Goal: Communication & Community: Share content

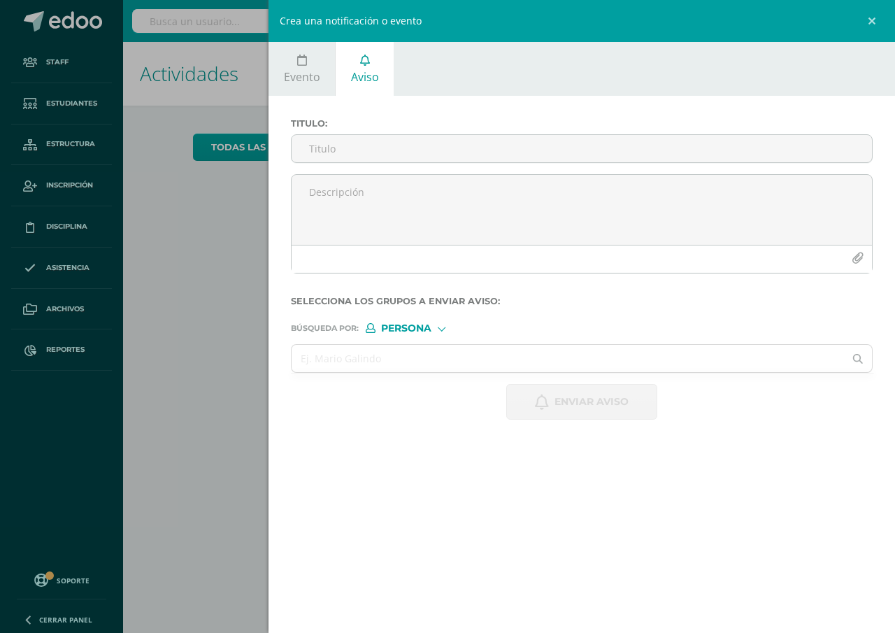
click at [180, 379] on div "Crea una notificación o evento Evento Aviso 2025-09-11 September, 2025 Mo Tu We…" at bounding box center [447, 316] width 895 height 633
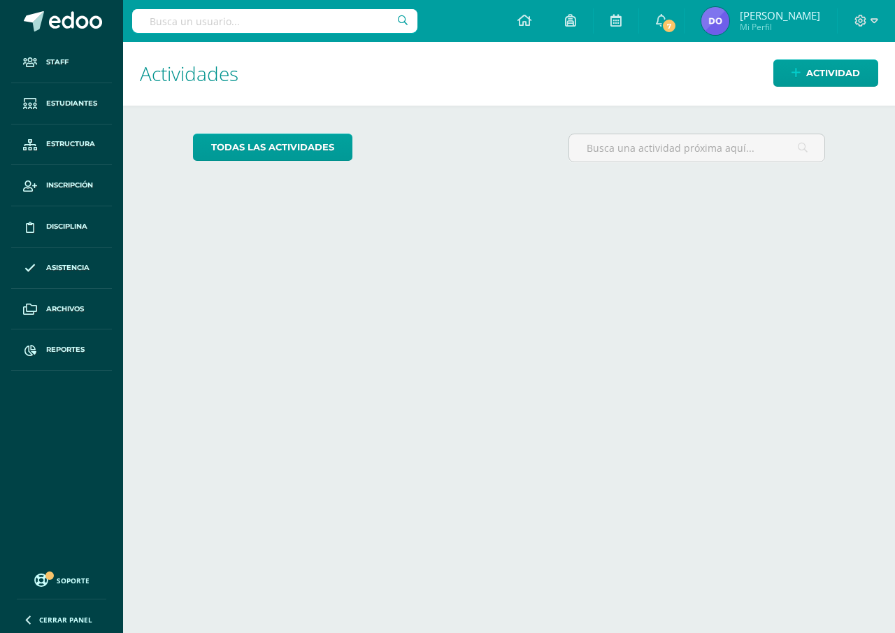
click at [152, 15] on input "text" at bounding box center [274, 21] width 285 height 24
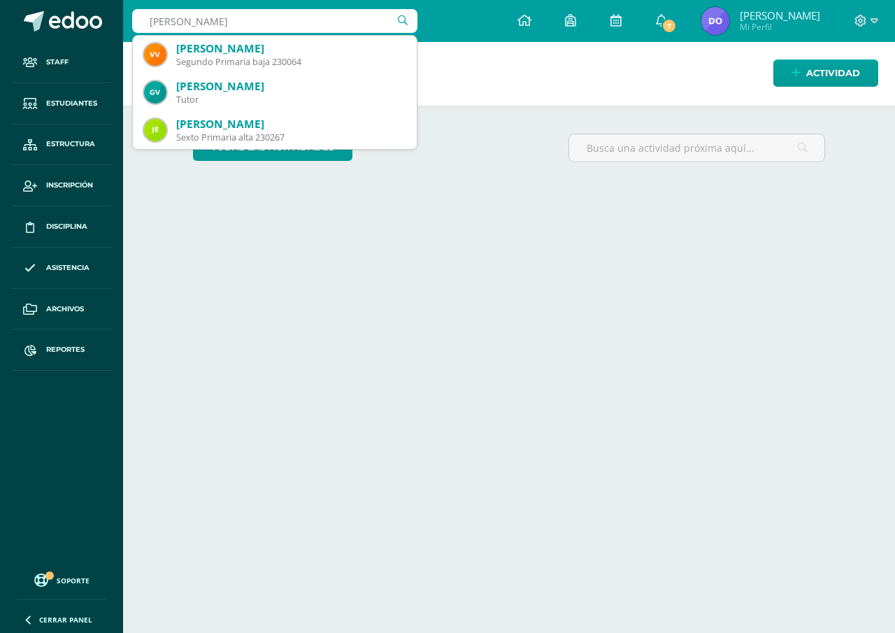
type input "victoria velasquez"
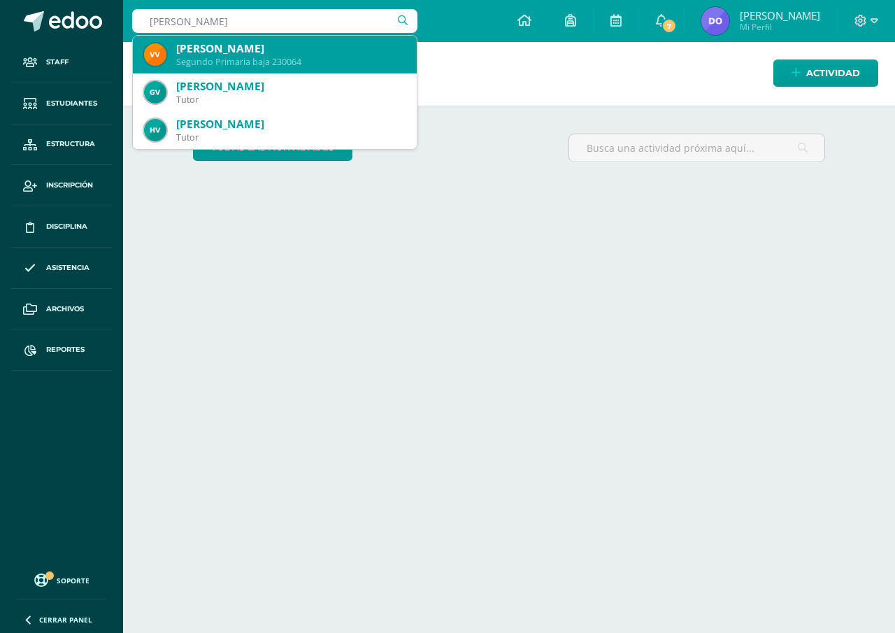
click at [213, 59] on div "Segundo Primaria baja 230064" at bounding box center [290, 62] width 229 height 12
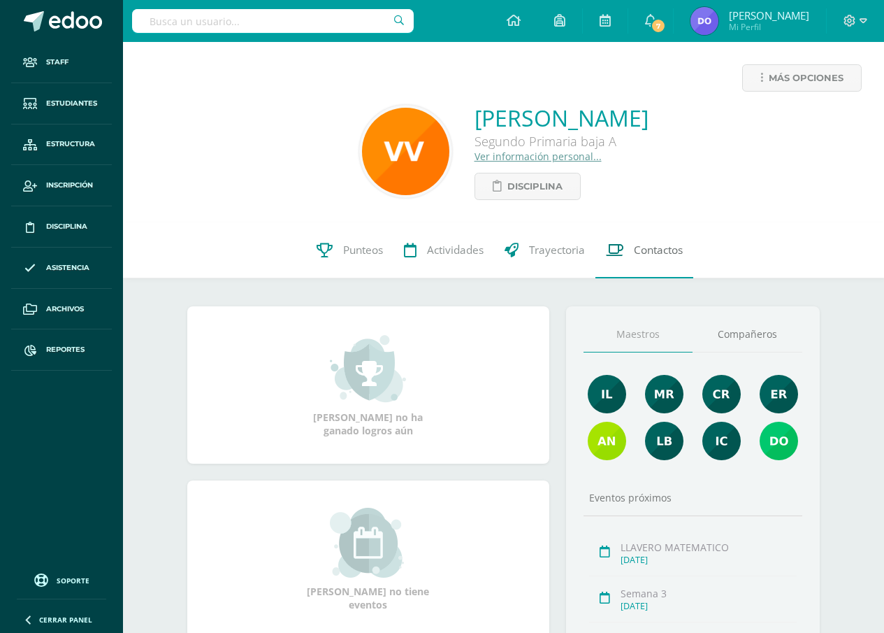
click at [657, 251] on span "Contactos" at bounding box center [658, 250] width 49 height 15
click at [475, 155] on link "Ver información personal..." at bounding box center [538, 156] width 127 height 13
click at [662, 245] on span "Contactos" at bounding box center [658, 250] width 49 height 15
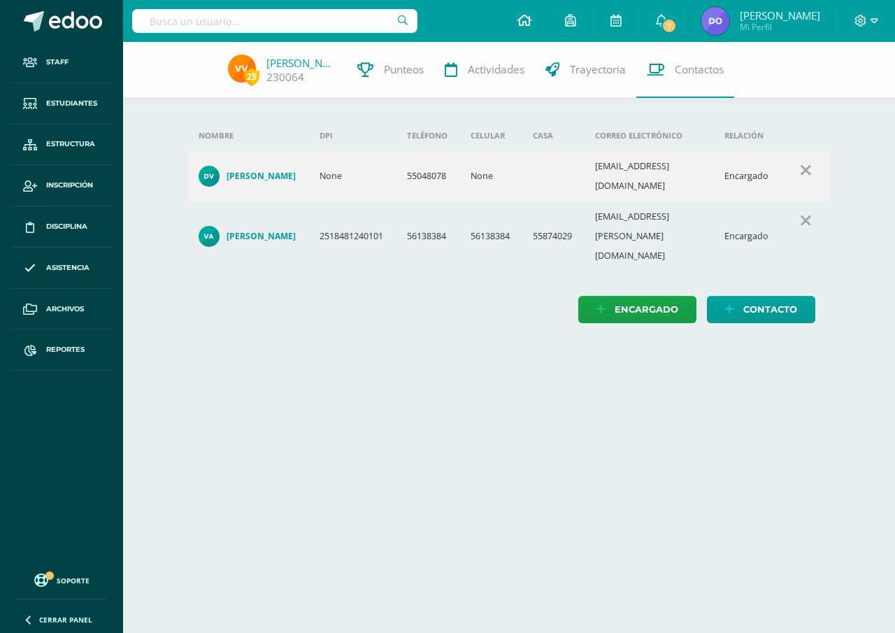
click at [519, 20] on icon at bounding box center [524, 20] width 14 height 13
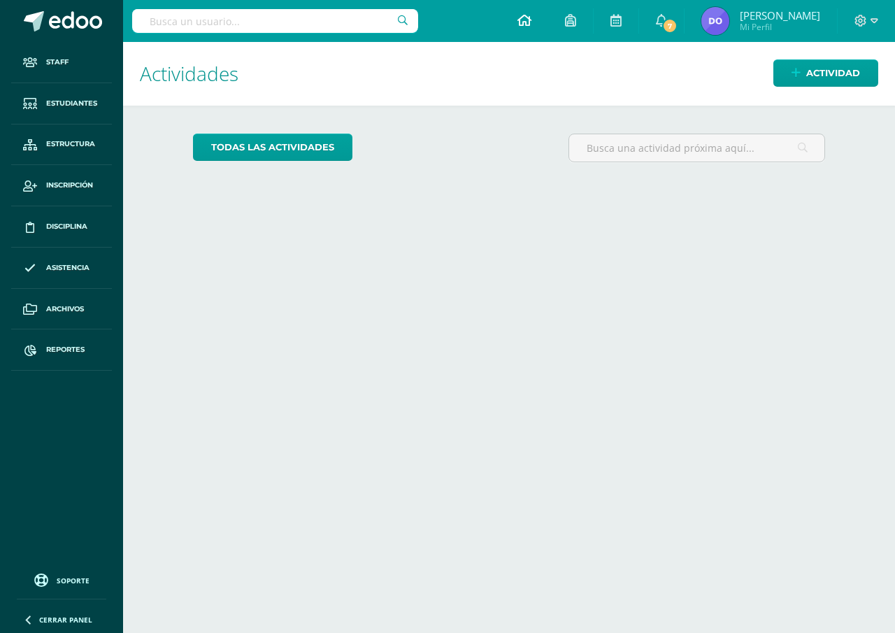
click at [522, 11] on link at bounding box center [525, 21] width 48 height 42
click at [526, 18] on icon at bounding box center [524, 20] width 14 height 13
click at [796, 74] on icon at bounding box center [795, 73] width 9 height 12
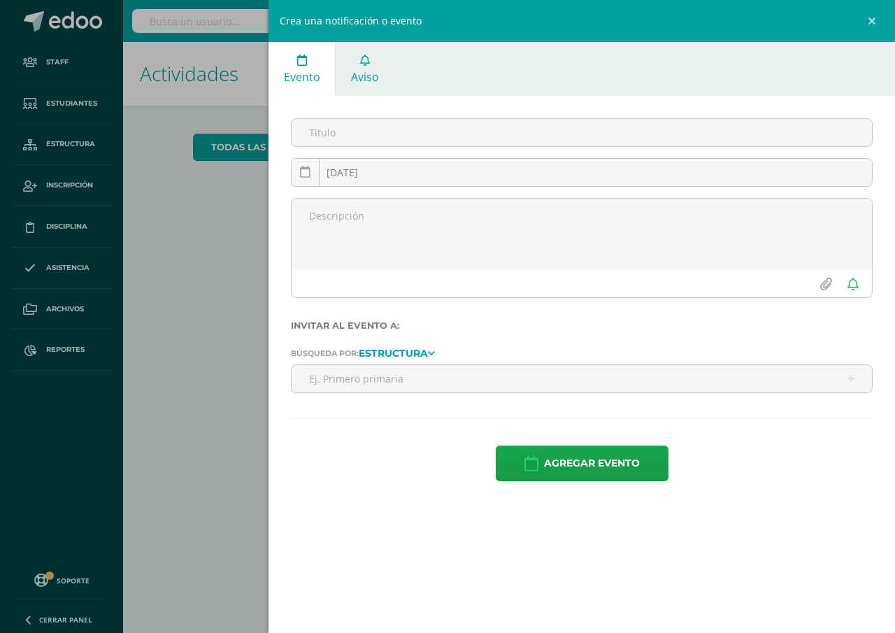
click at [371, 61] on link "Aviso" at bounding box center [365, 69] width 58 height 54
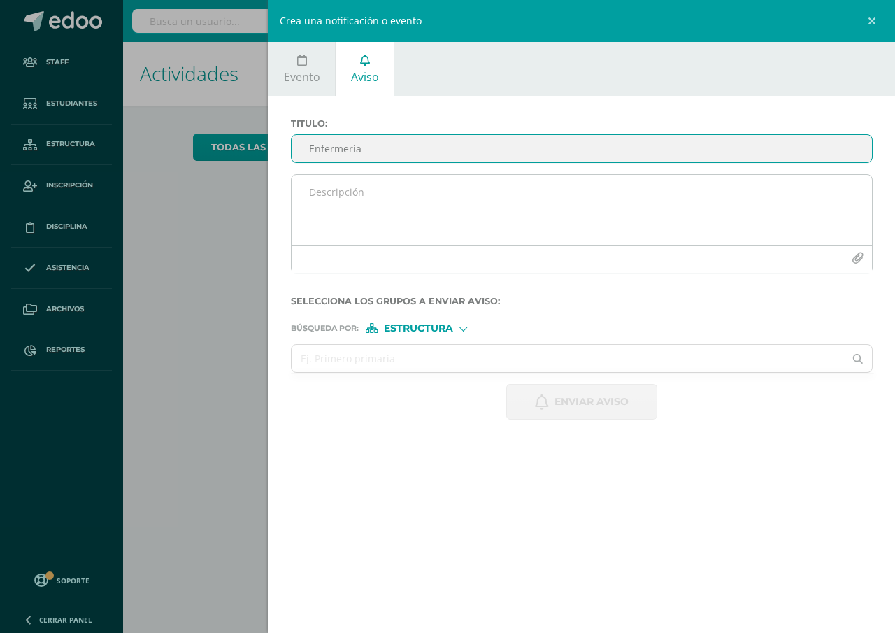
type input "Enfermeria"
click at [306, 194] on textarea at bounding box center [582, 210] width 580 height 70
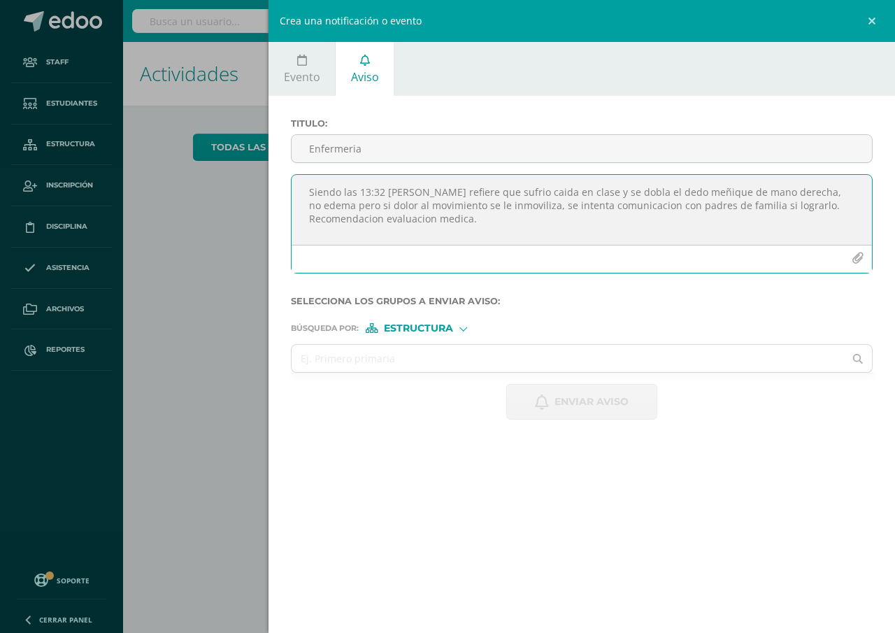
type textarea "Siendo las 13:32 [PERSON_NAME] refiere que sufrio caida en clase y se dobla el …"
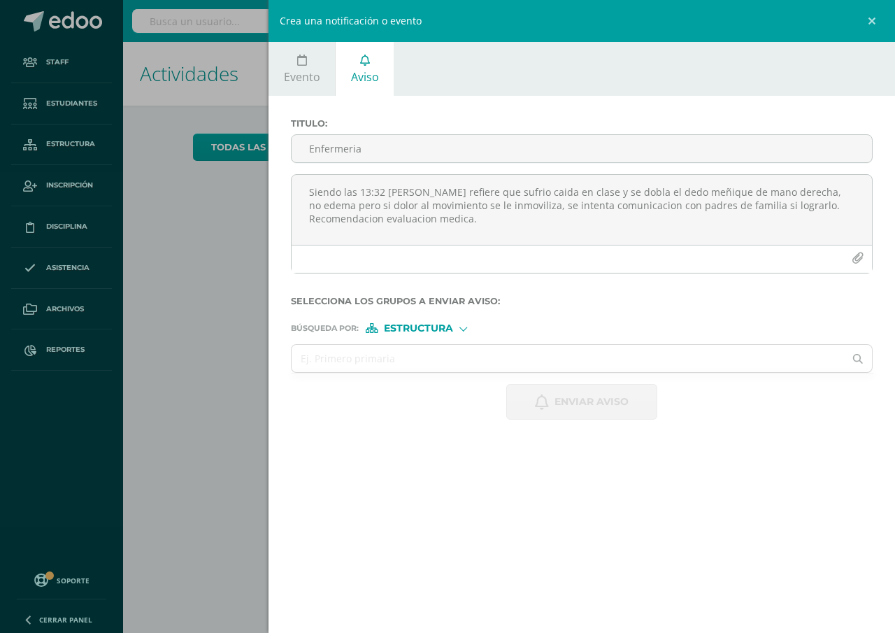
click at [418, 327] on span "Estructura" at bounding box center [418, 328] width 69 height 8
click at [426, 368] on span "Persona" at bounding box center [423, 365] width 50 height 8
click at [312, 360] on input "text" at bounding box center [568, 358] width 552 height 27
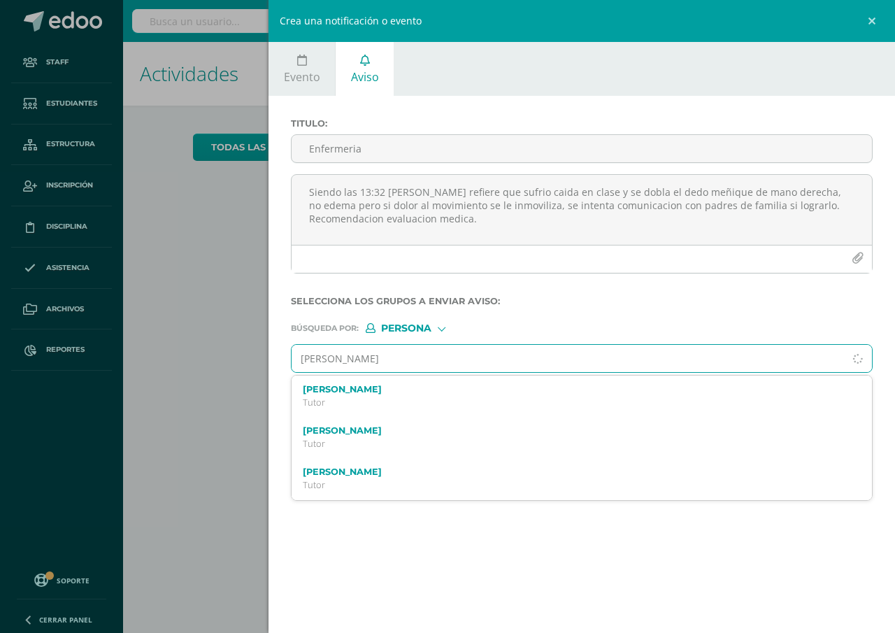
type input "claudia rizo"
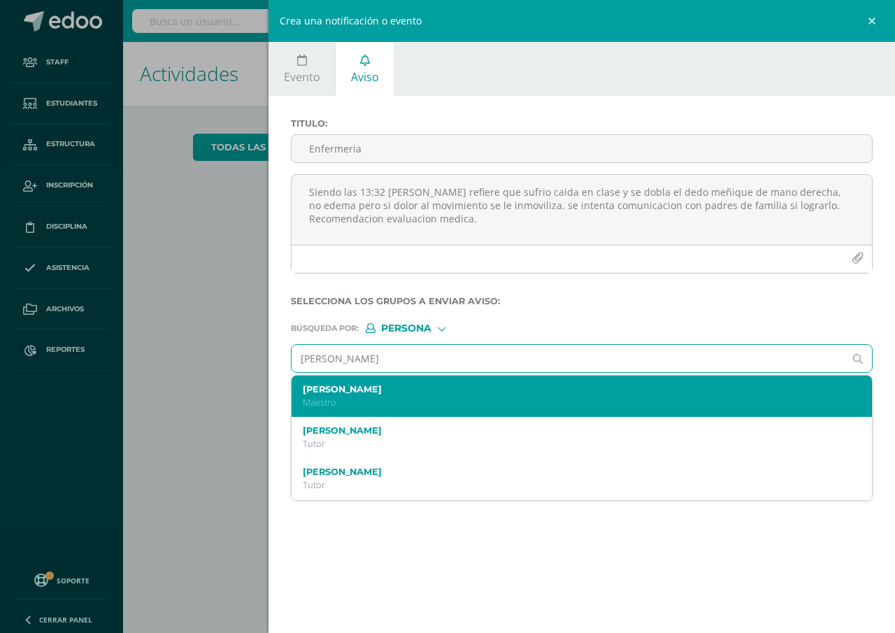
click at [330, 395] on div "Claudia Rizo Maestro" at bounding box center [569, 396] width 533 height 24
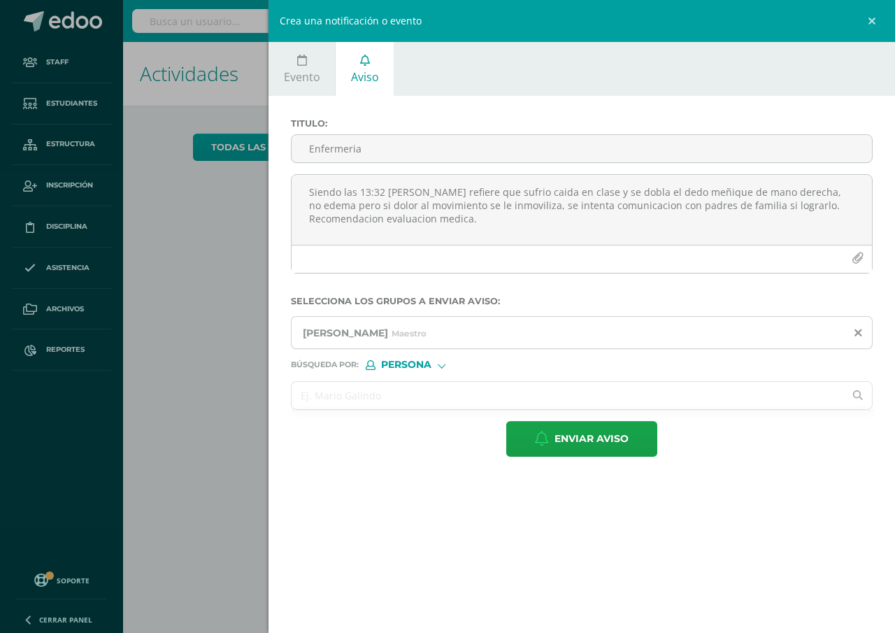
click at [319, 395] on input "text" at bounding box center [568, 395] width 552 height 27
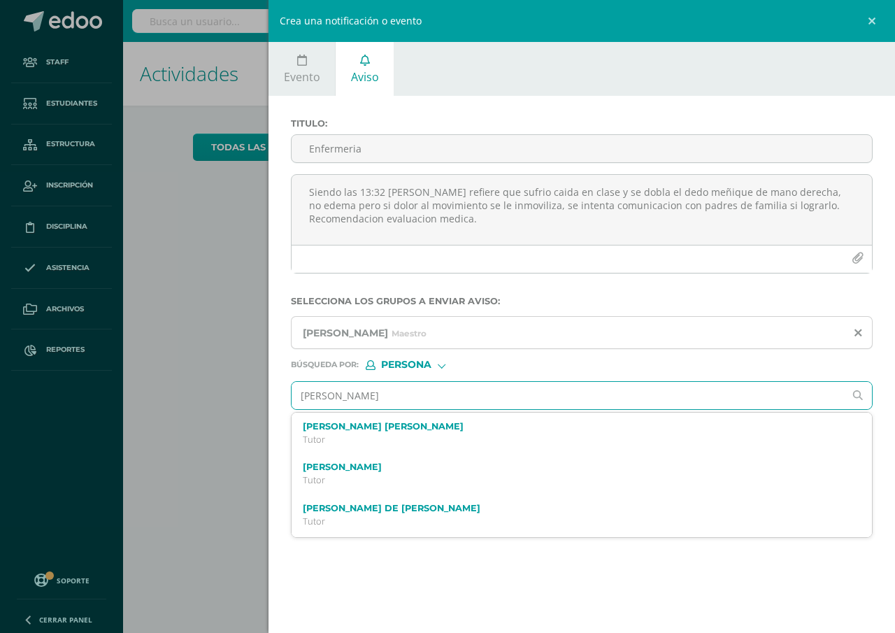
type input "victoria velasquez"
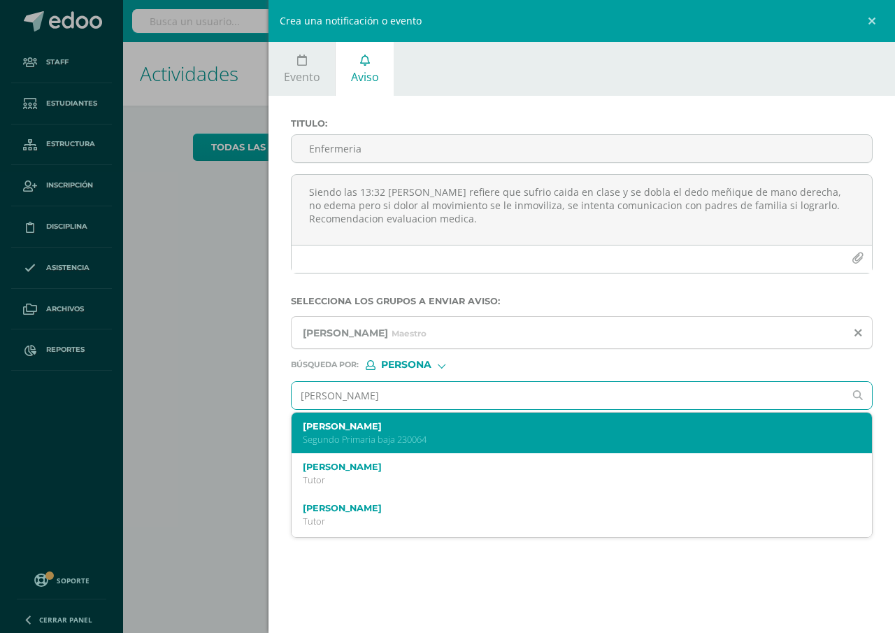
click at [334, 426] on label "Victoria Isabella Velásquez Arrivillaga" at bounding box center [569, 426] width 533 height 10
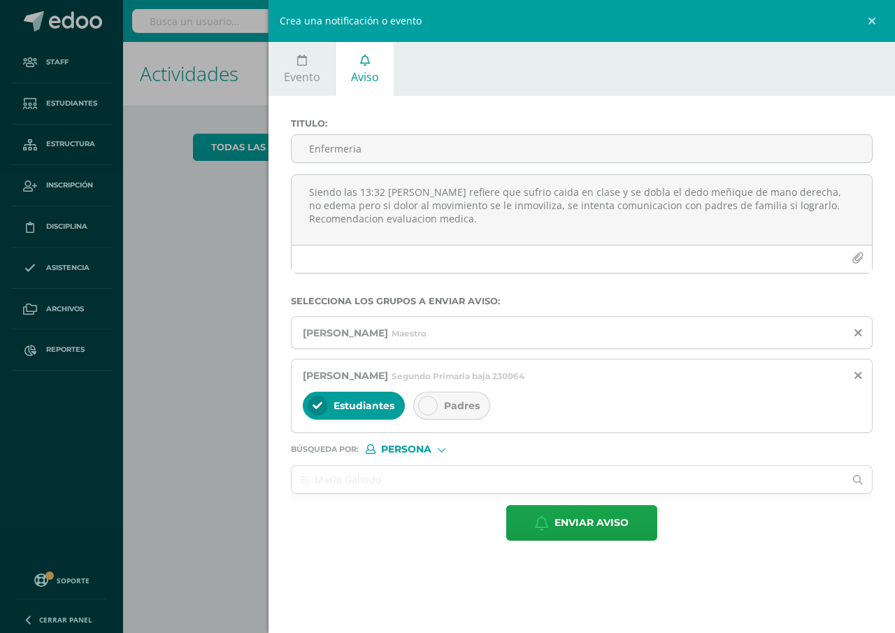
click at [466, 408] on span "Padres" at bounding box center [462, 405] width 36 height 13
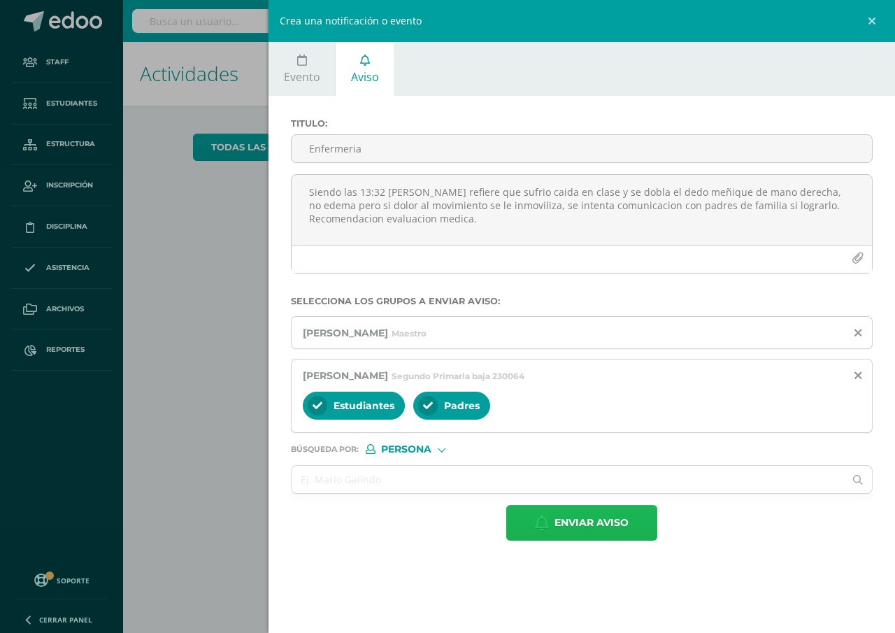
click at [585, 519] on span "Enviar aviso" at bounding box center [591, 522] width 74 height 34
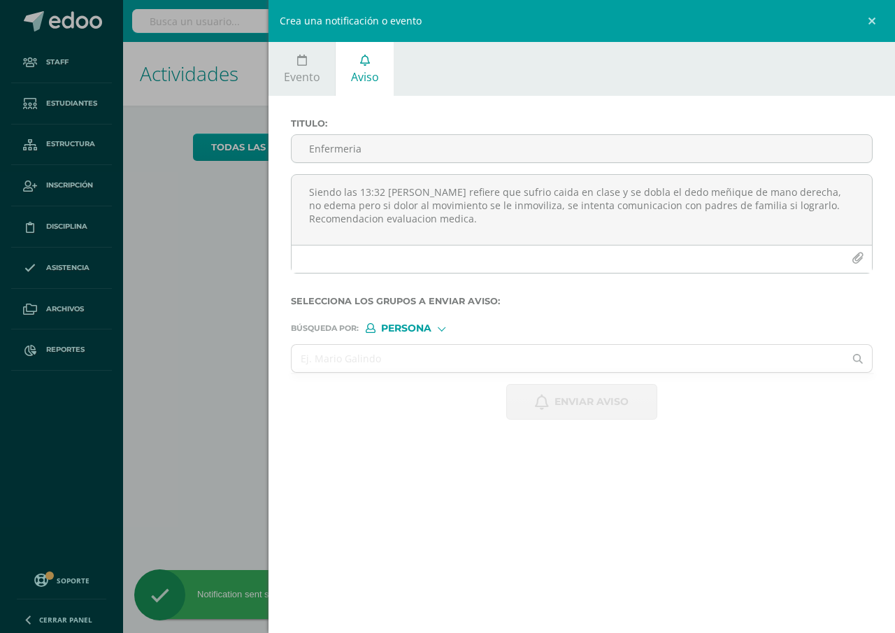
click at [191, 405] on div "Crea una notificación o evento Evento Aviso 2025-09-11 September, 2025 Mo Tu We…" at bounding box center [447, 316] width 895 height 633
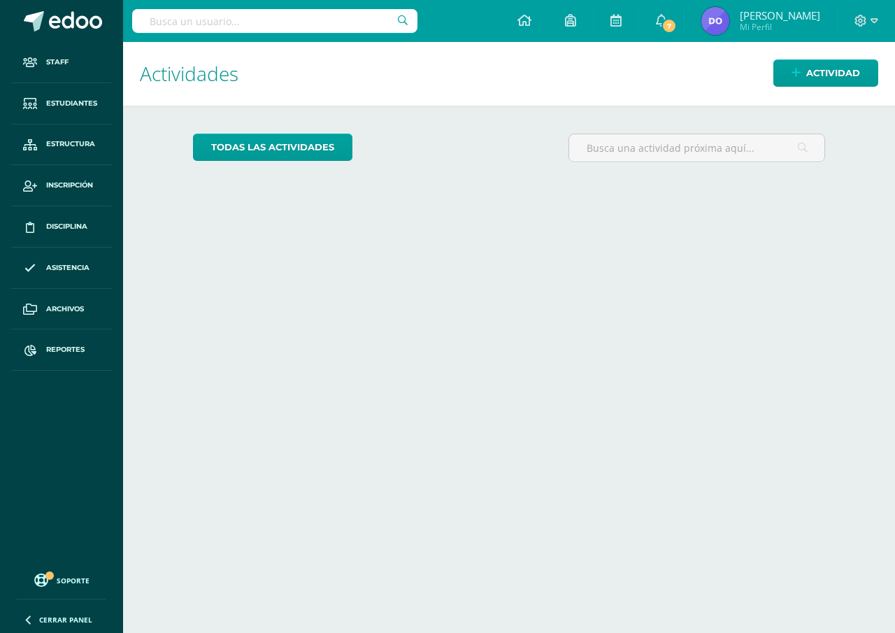
click at [143, 29] on input "text" at bounding box center [274, 21] width 285 height 24
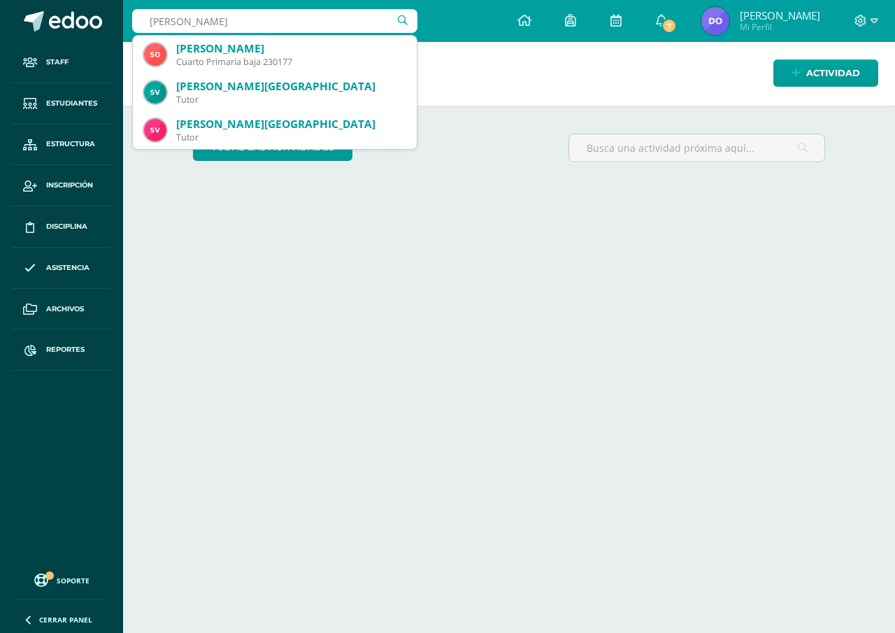
type input "santiago orozco"
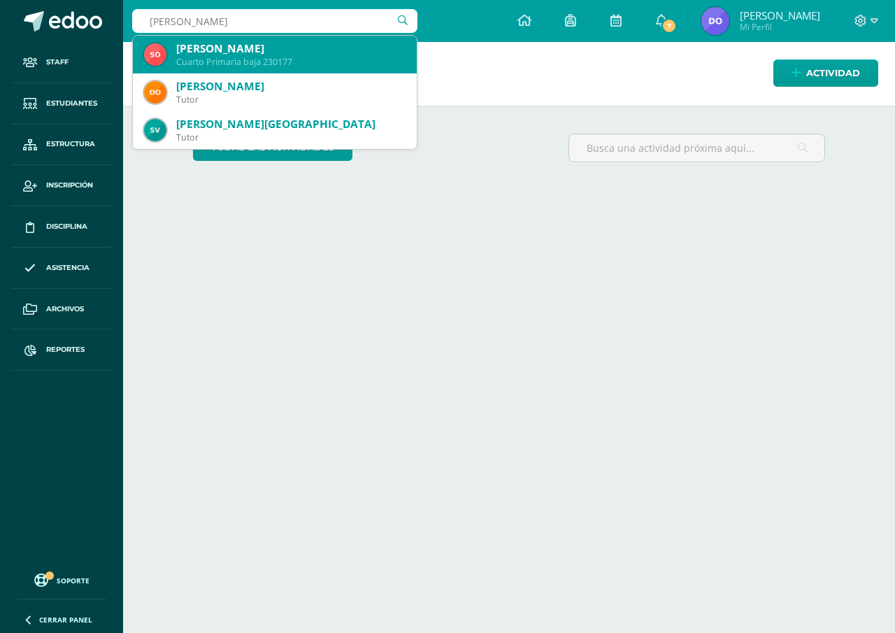
click at [268, 57] on div "Cuarto Primaria baja 230177" at bounding box center [290, 62] width 229 height 12
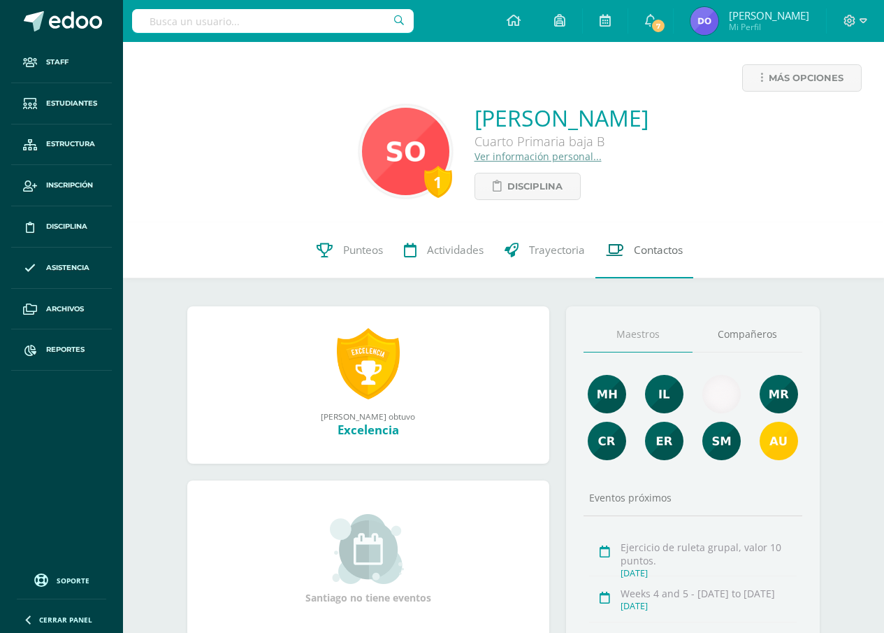
click at [666, 244] on span "Contactos" at bounding box center [658, 250] width 49 height 15
